Goal: Information Seeking & Learning: Learn about a topic

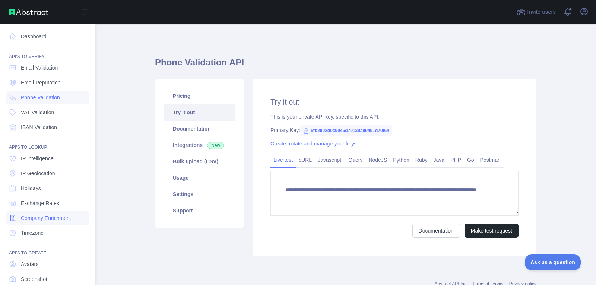
click at [32, 224] on link "Company Enrichment" at bounding box center [47, 217] width 83 height 13
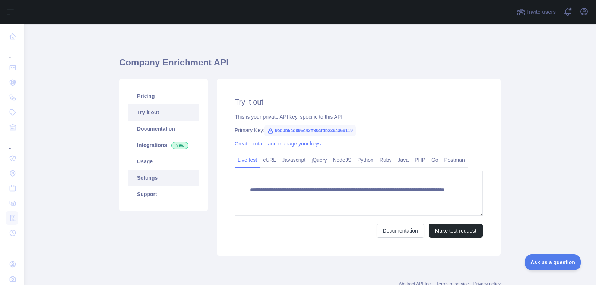
click at [188, 173] on link "Settings" at bounding box center [163, 178] width 71 height 16
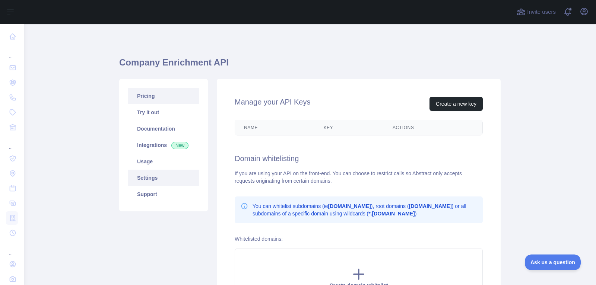
click at [179, 97] on link "Pricing" at bounding box center [163, 96] width 71 height 16
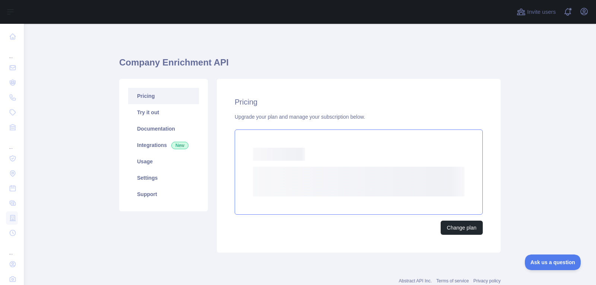
click at [354, 175] on rect at bounding box center [358, 182] width 211 height 30
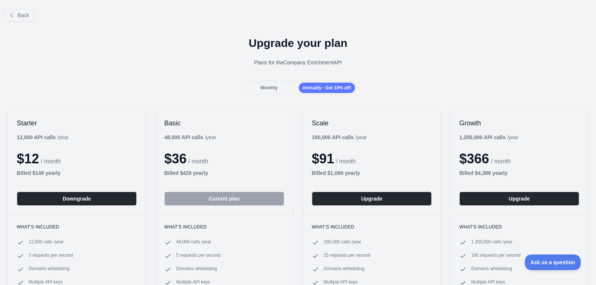
click at [321, 85] on span "Annually - Get 10% off!" at bounding box center [326, 87] width 49 height 5
click at [10, 9] on button "Back" at bounding box center [19, 15] width 30 height 13
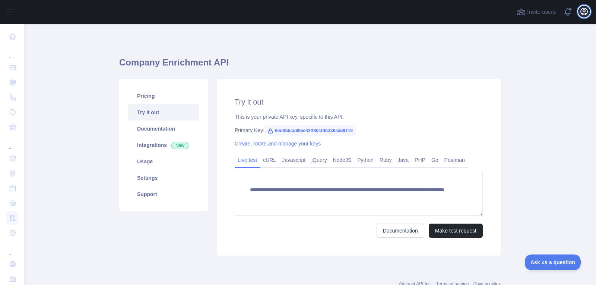
click at [583, 10] on icon "button" at bounding box center [583, 11] width 7 height 7
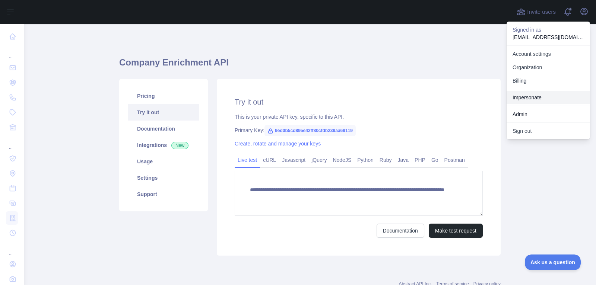
click at [533, 102] on link "Impersonate" at bounding box center [547, 97] width 83 height 13
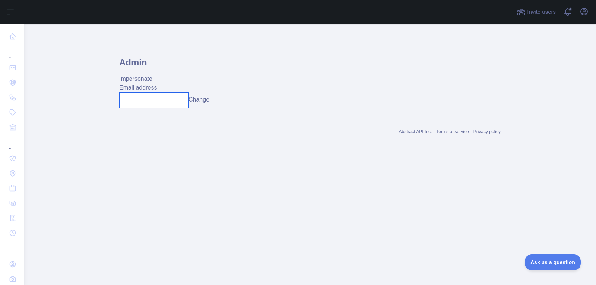
click at [181, 102] on input "text" at bounding box center [153, 100] width 69 height 16
paste input "**********"
type input "**********"
click at [202, 102] on button "Change" at bounding box center [198, 99] width 21 height 9
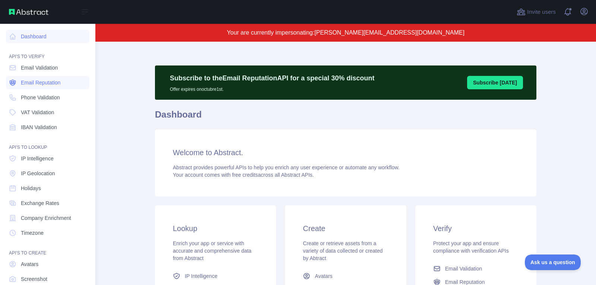
click at [28, 81] on span "Email Reputation" at bounding box center [41, 82] width 40 height 7
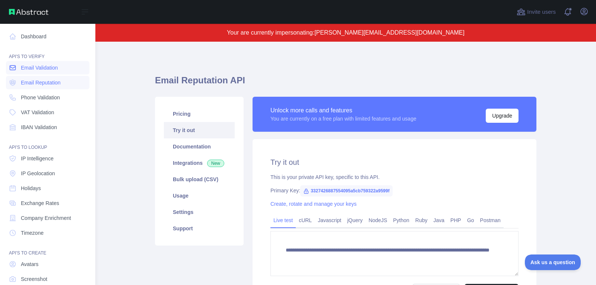
click at [28, 70] on span "Email Validation" at bounding box center [39, 67] width 37 height 7
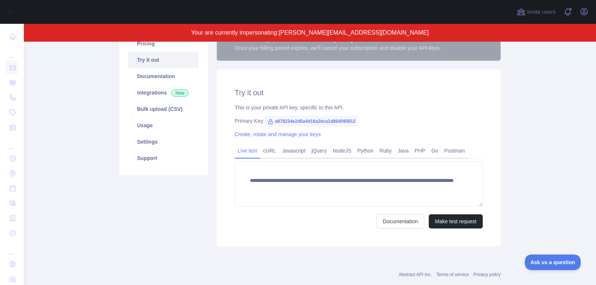
scroll to position [106, 0]
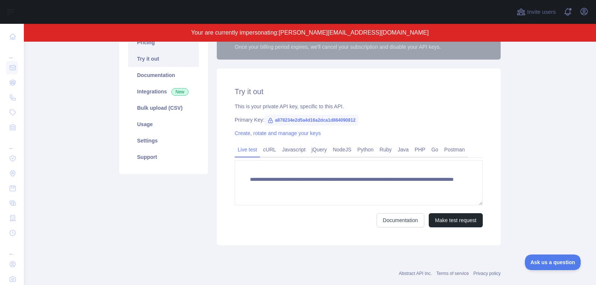
click at [162, 42] on link "Pricing" at bounding box center [163, 42] width 71 height 16
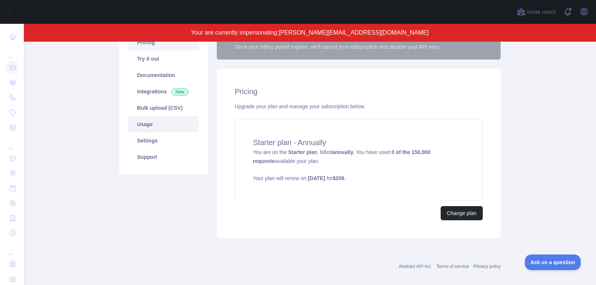
click at [168, 130] on link "Usage" at bounding box center [163, 124] width 71 height 16
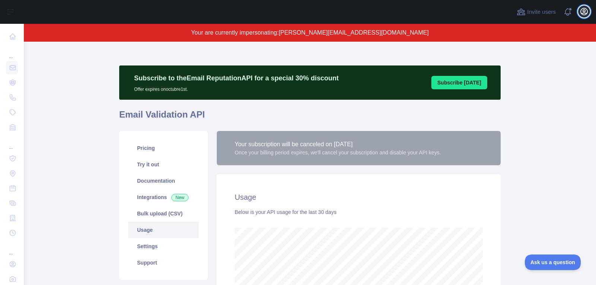
click at [586, 11] on icon "button" at bounding box center [583, 11] width 9 height 9
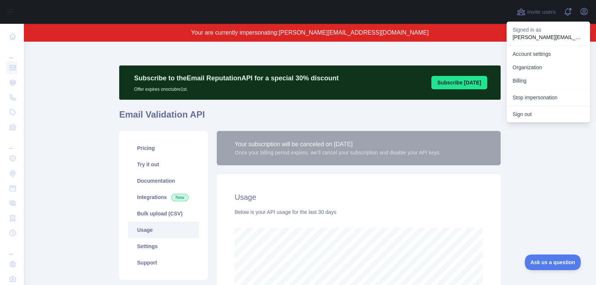
click at [464, 101] on div "Subscribe to the Email Reputation API for a special 30 % discount Offer expires…" at bounding box center [309, 220] width 381 height 309
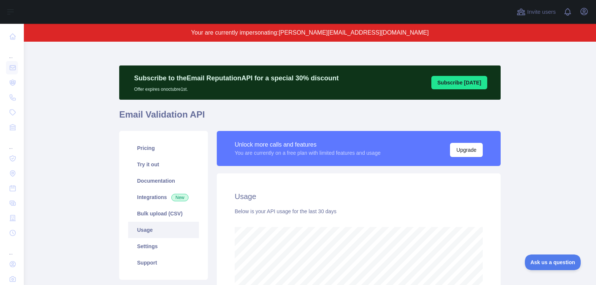
click at [587, 17] on div "Open user menu" at bounding box center [584, 12] width 12 height 13
click at [586, 15] on icon "button" at bounding box center [583, 11] width 9 height 9
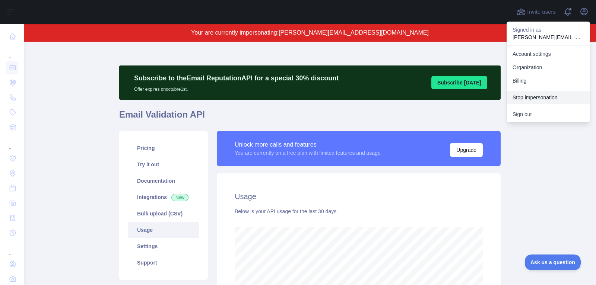
click at [552, 102] on button "Stop impersonation" at bounding box center [547, 97] width 83 height 13
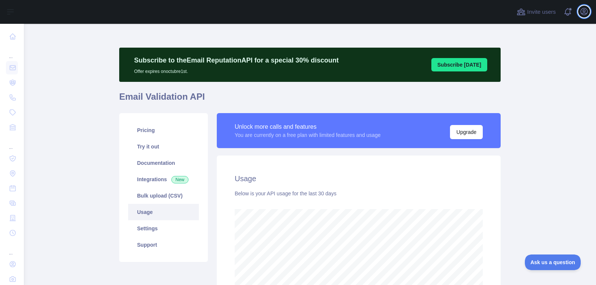
scroll to position [261, 572]
